Goal: Check status: Check status

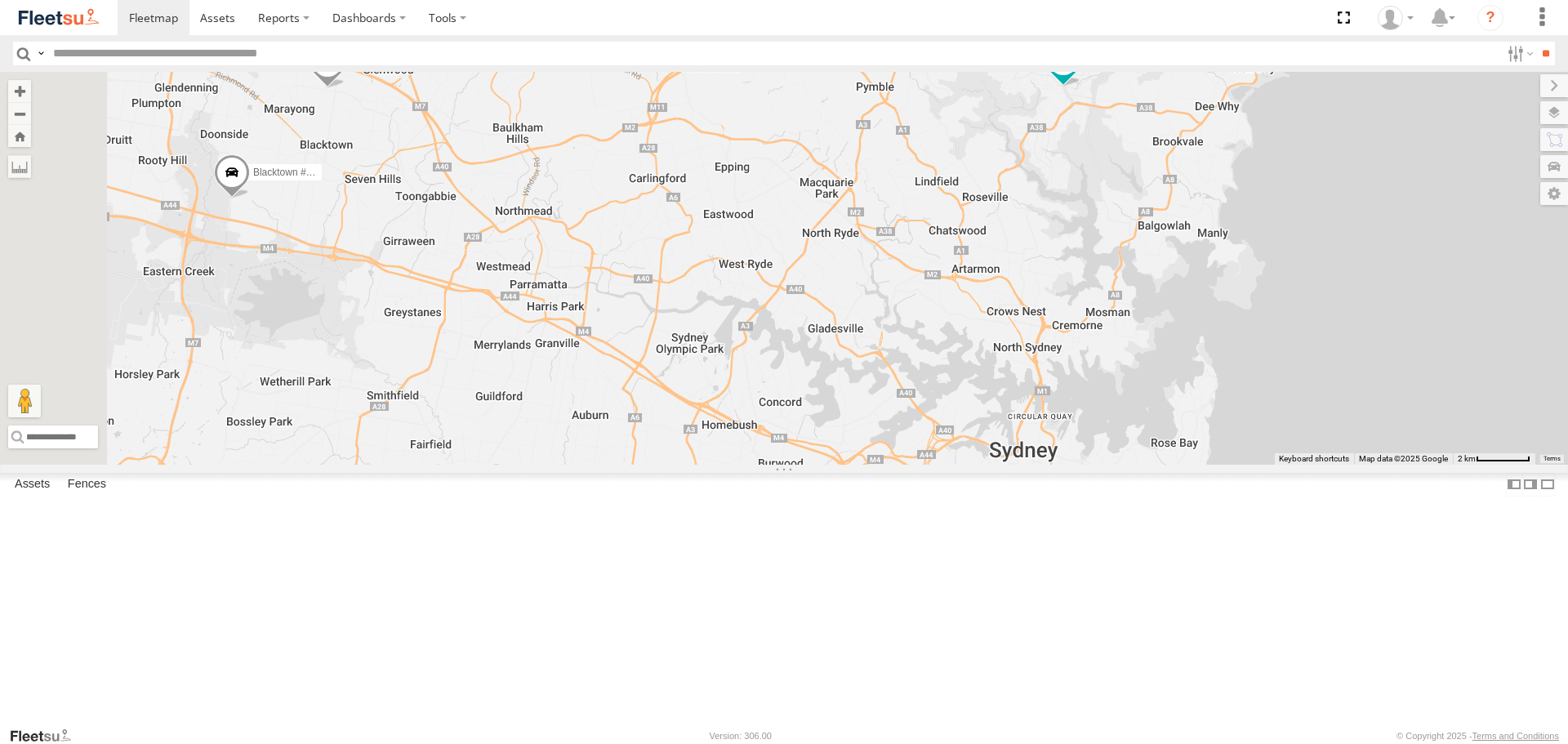
drag, startPoint x: 1310, startPoint y: 259, endPoint x: 1320, endPoint y: 276, distance: 19.7
click at [1322, 275] on div "Brookvale (T10 - [PERSON_NAME]) Rural (T08 - [PERSON_NAME]) Revesby (T07 - [PER…" at bounding box center [784, 267] width 1568 height 392
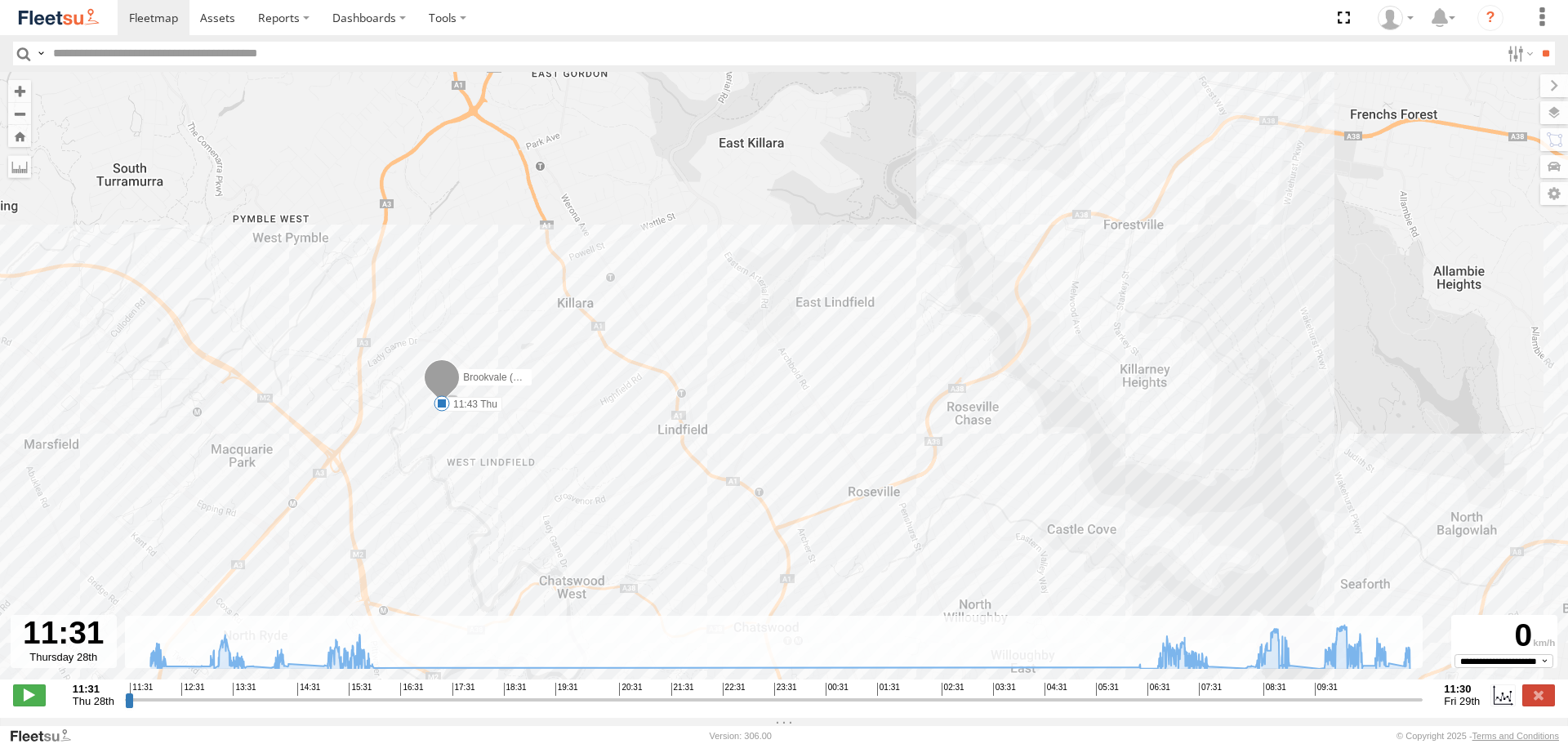
drag, startPoint x: 1107, startPoint y: 242, endPoint x: 837, endPoint y: 549, distance: 408.8
click at [838, 549] on div "Brookvale (T10 - [PERSON_NAME]) 11:43 Thu 15:54 Thu 15:58 Thu 06:26 Fri 07:43 F…" at bounding box center [784, 383] width 1568 height 624
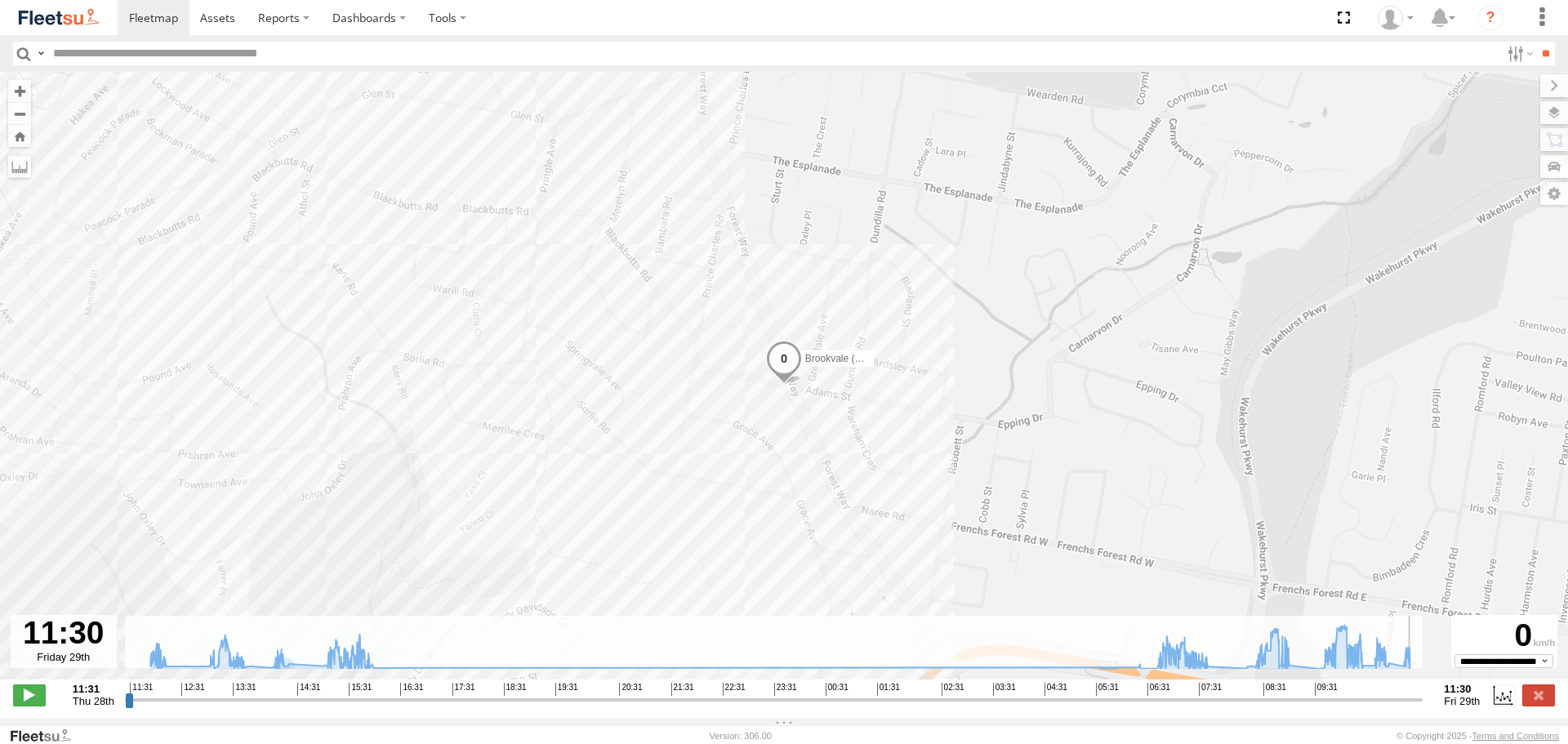
drag, startPoint x: 129, startPoint y: 705, endPoint x: 1431, endPoint y: 693, distance: 1302.1
type input "**********"
click at [1423, 693] on input "range" at bounding box center [774, 699] width 1298 height 16
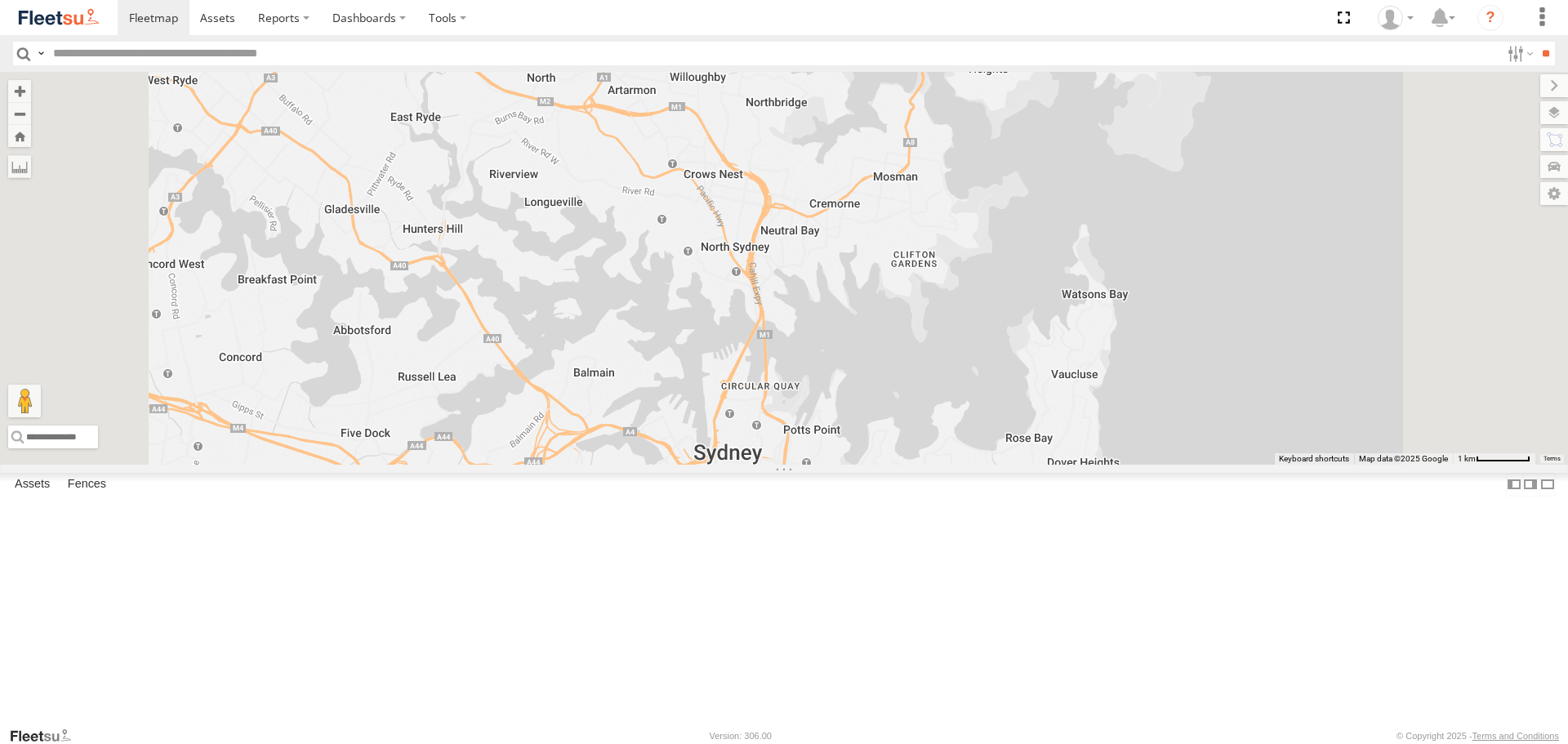
drag, startPoint x: 1323, startPoint y: 139, endPoint x: 1334, endPoint y: 257, distance: 118.5
click at [1334, 257] on div "Brookvale (T10 - Gary) Rural (T08 - Matt) Revesby (T07 - Dave)" at bounding box center [784, 267] width 1568 height 392
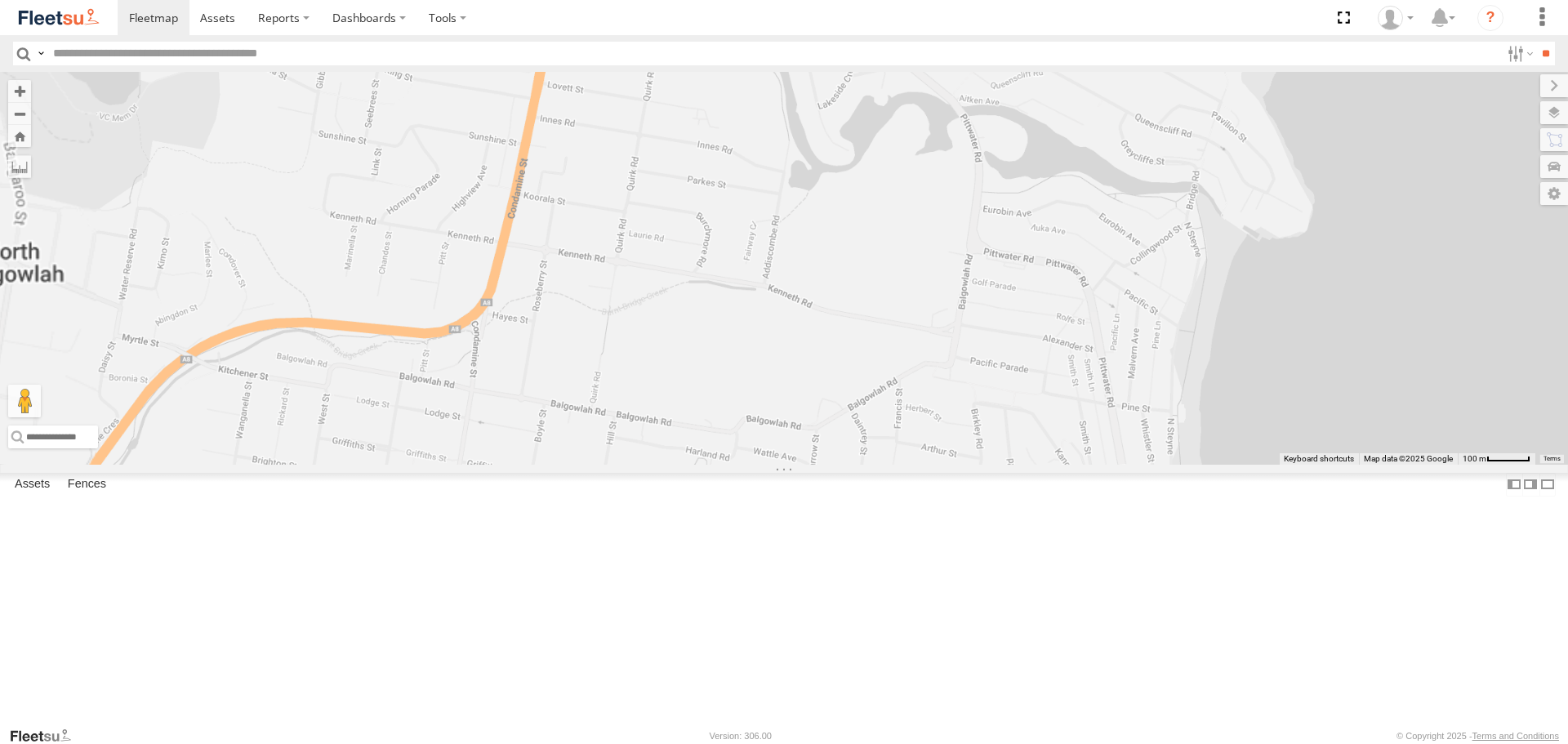
drag, startPoint x: 1295, startPoint y: 232, endPoint x: 1261, endPoint y: 365, distance: 137.3
click at [1261, 365] on div "Brookvale (T10 - Gary) Rural (T08 - Matt) Revesby (T07 - Dave)" at bounding box center [784, 267] width 1568 height 392
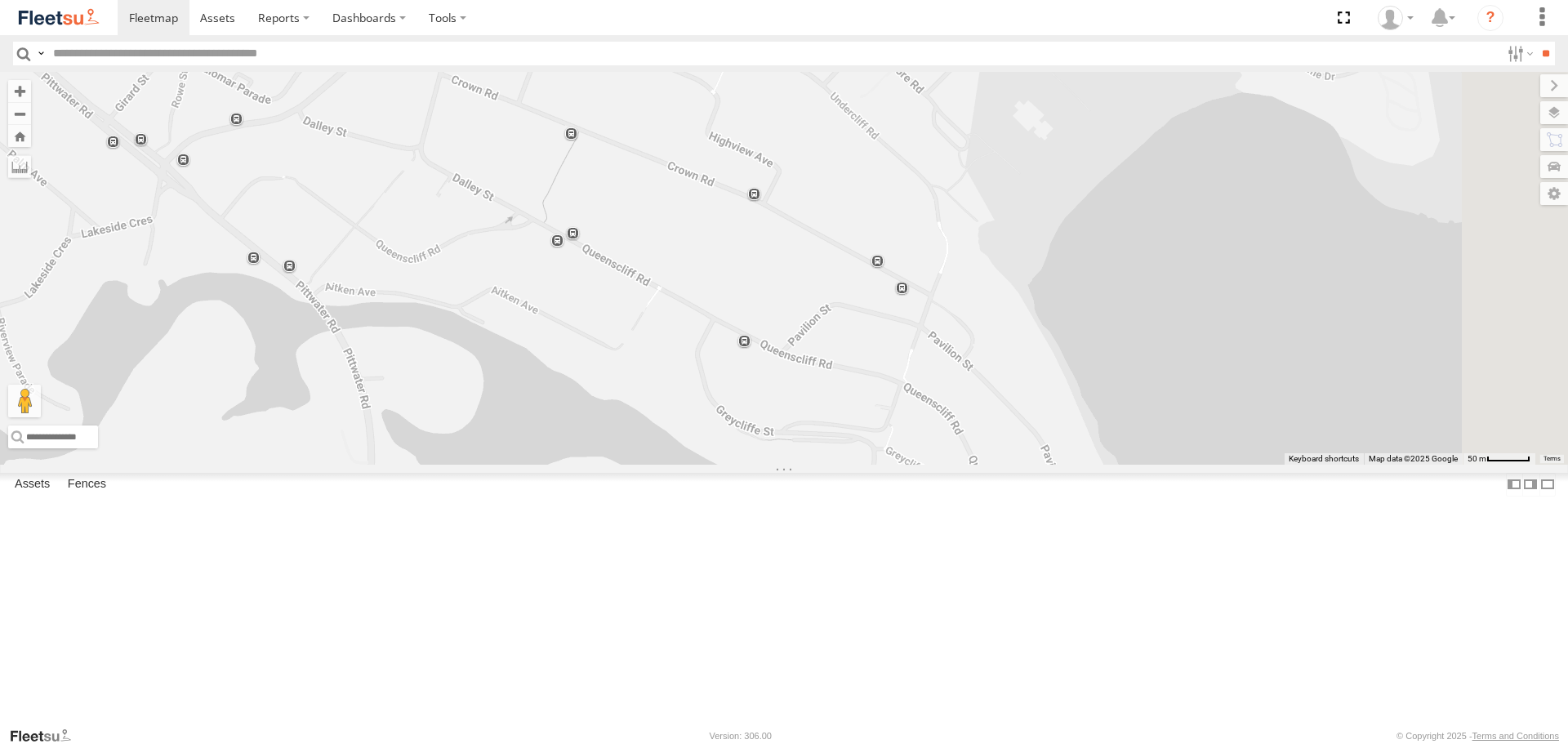
drag, startPoint x: 1381, startPoint y: 455, endPoint x: 1002, endPoint y: 201, distance: 456.2
click at [1002, 201] on div "Brookvale (T10 - Gary) Rural (T08 - Matt) Revesby (T07 - Dave)" at bounding box center [784, 267] width 1568 height 392
